Goal: Task Accomplishment & Management: Use online tool/utility

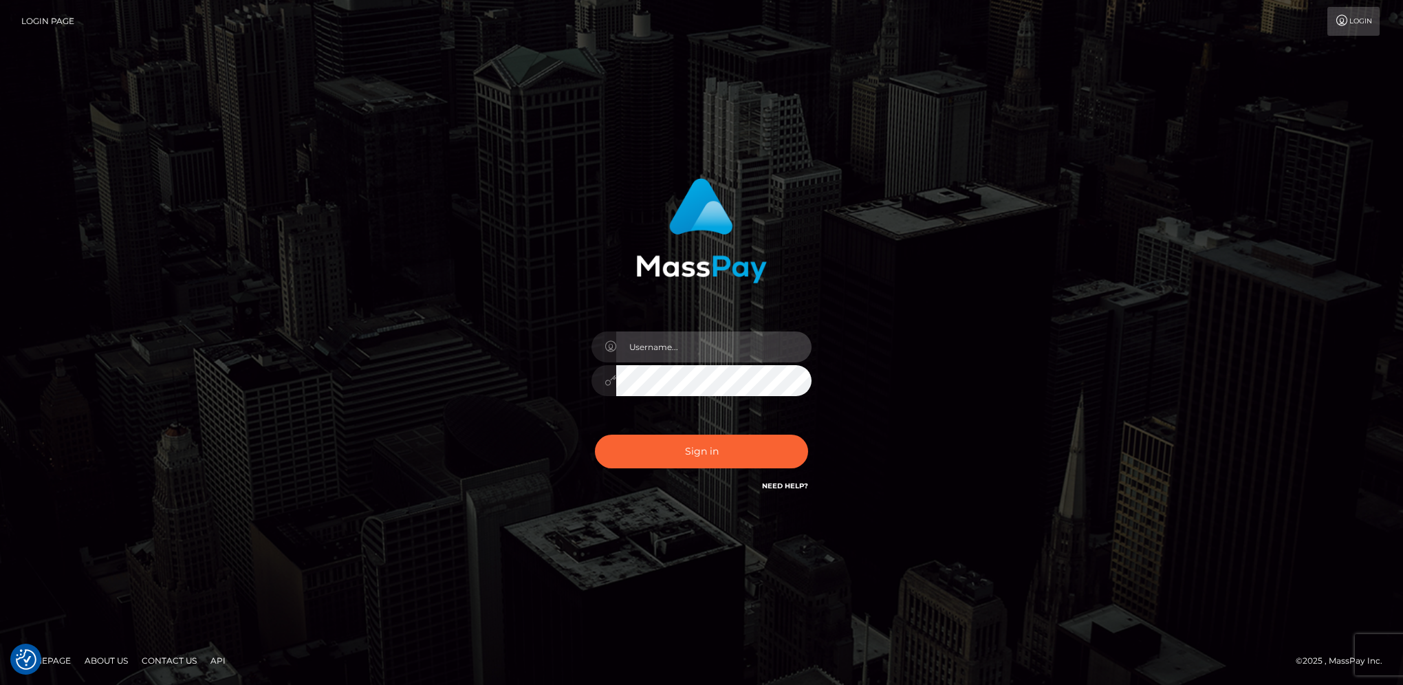
type input "hengland"
click at [734, 443] on button "Sign in" at bounding box center [701, 452] width 213 height 34
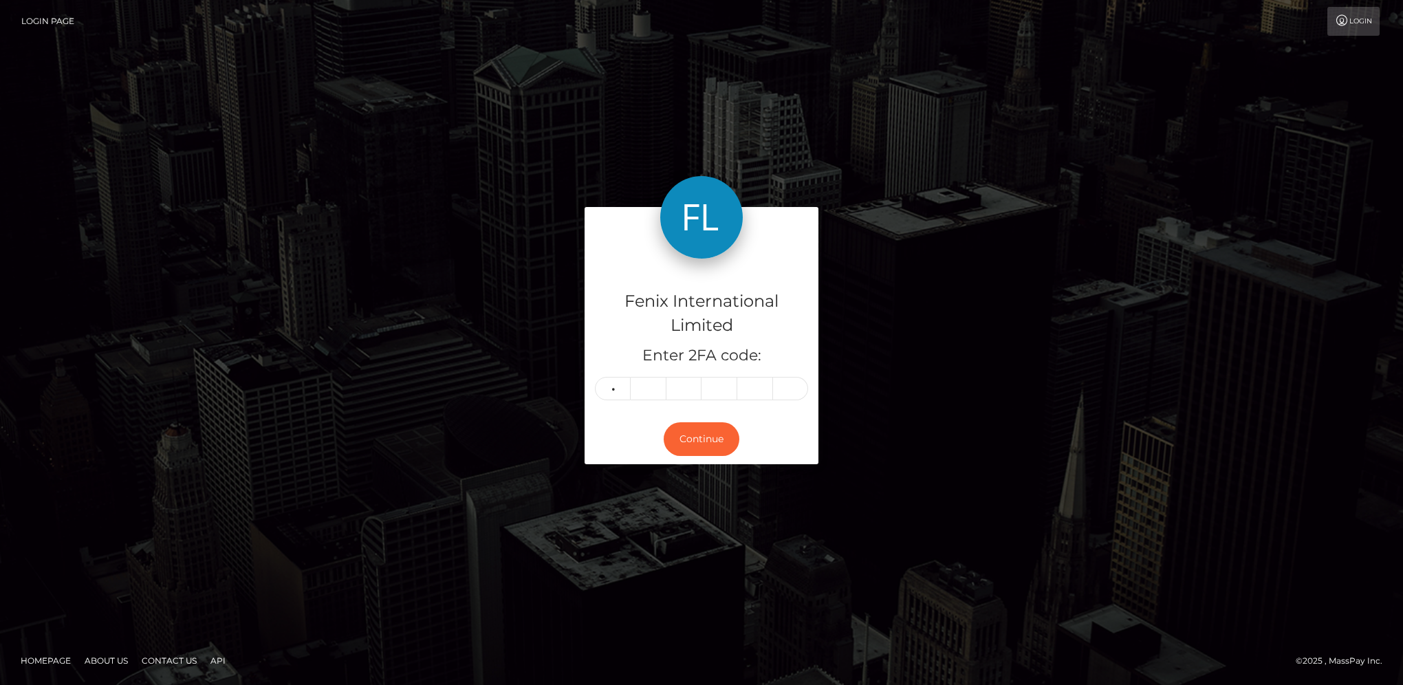
type input "4"
type input "7"
type input "5"
type input "3"
type input "5"
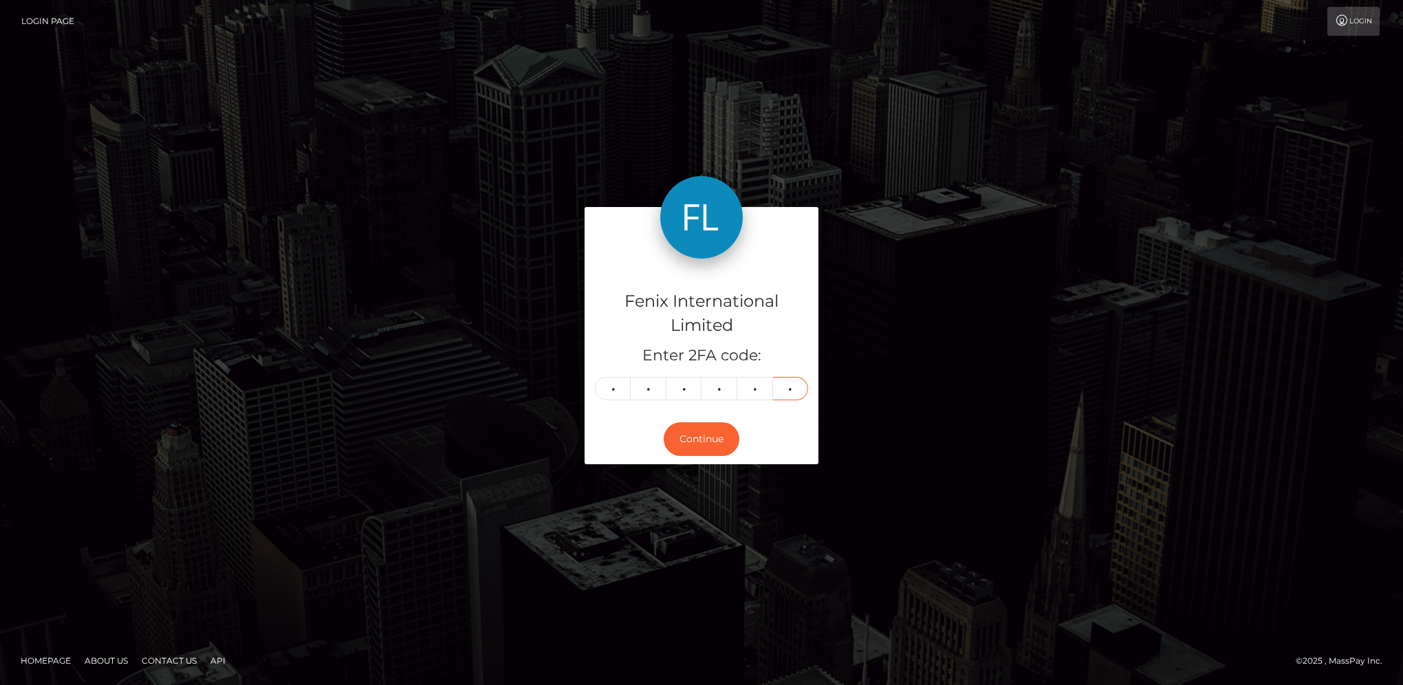
type input "6"
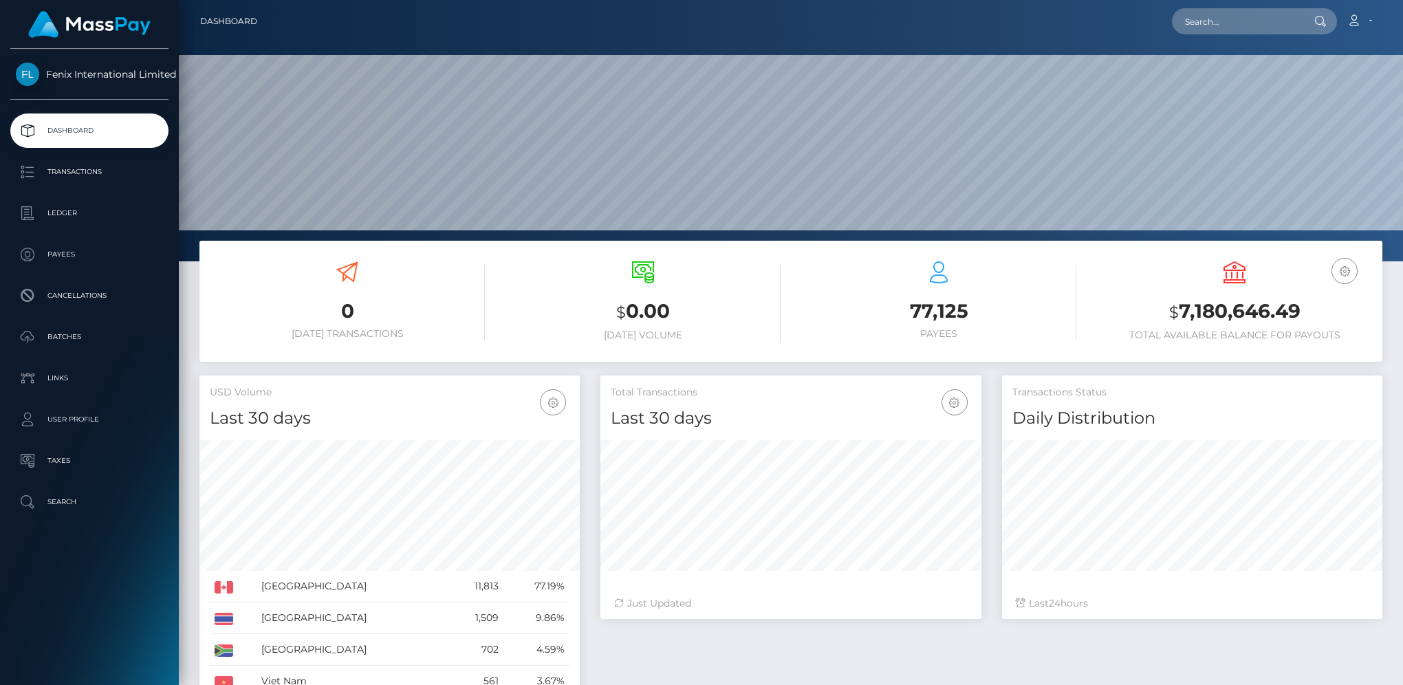
scroll to position [243, 380]
click at [128, 348] on link "Batches" at bounding box center [89, 337] width 158 height 34
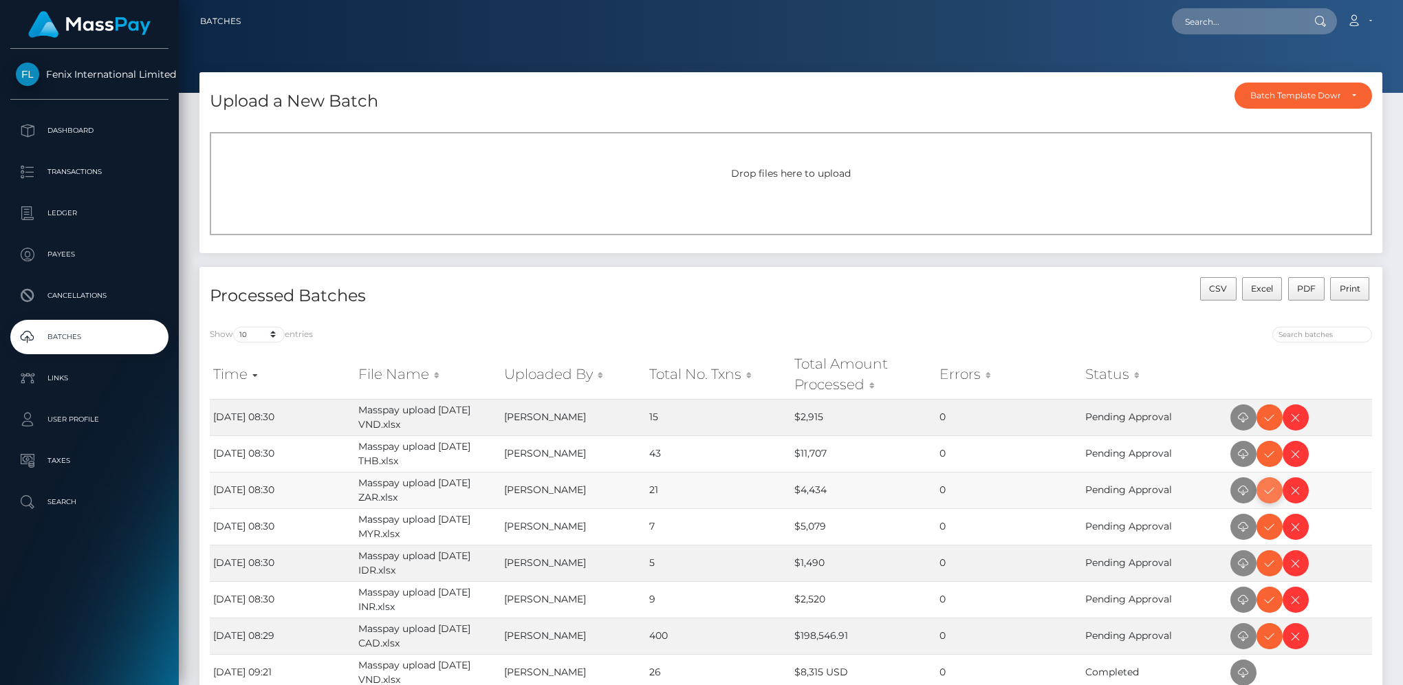
click at [1264, 494] on icon at bounding box center [1269, 490] width 17 height 17
click at [1271, 415] on icon at bounding box center [1269, 417] width 17 height 17
click at [1270, 459] on icon at bounding box center [1269, 454] width 17 height 17
click at [1271, 525] on icon at bounding box center [1269, 526] width 17 height 17
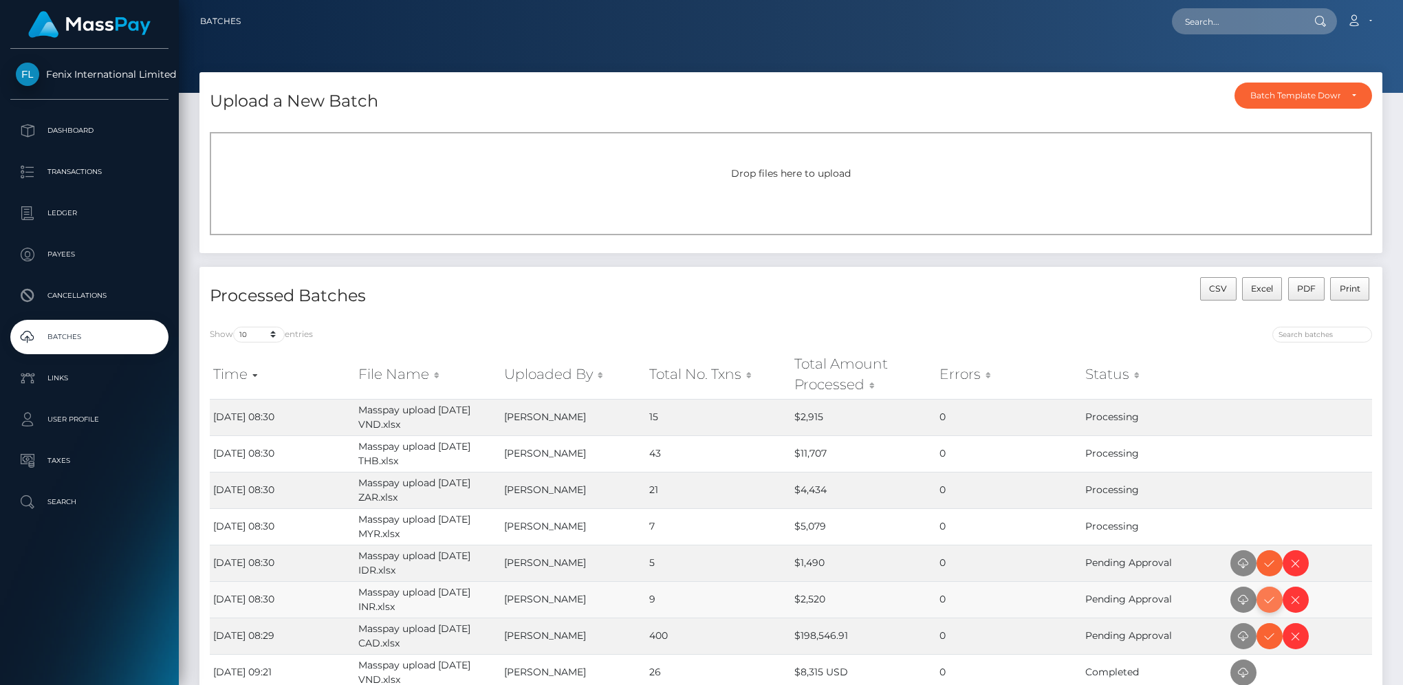
click at [1268, 605] on icon at bounding box center [1269, 599] width 17 height 17
click at [1264, 571] on span at bounding box center [1269, 563] width 26 height 26
click at [1274, 635] on icon at bounding box center [1269, 636] width 17 height 17
